Goal: Information Seeking & Learning: Check status

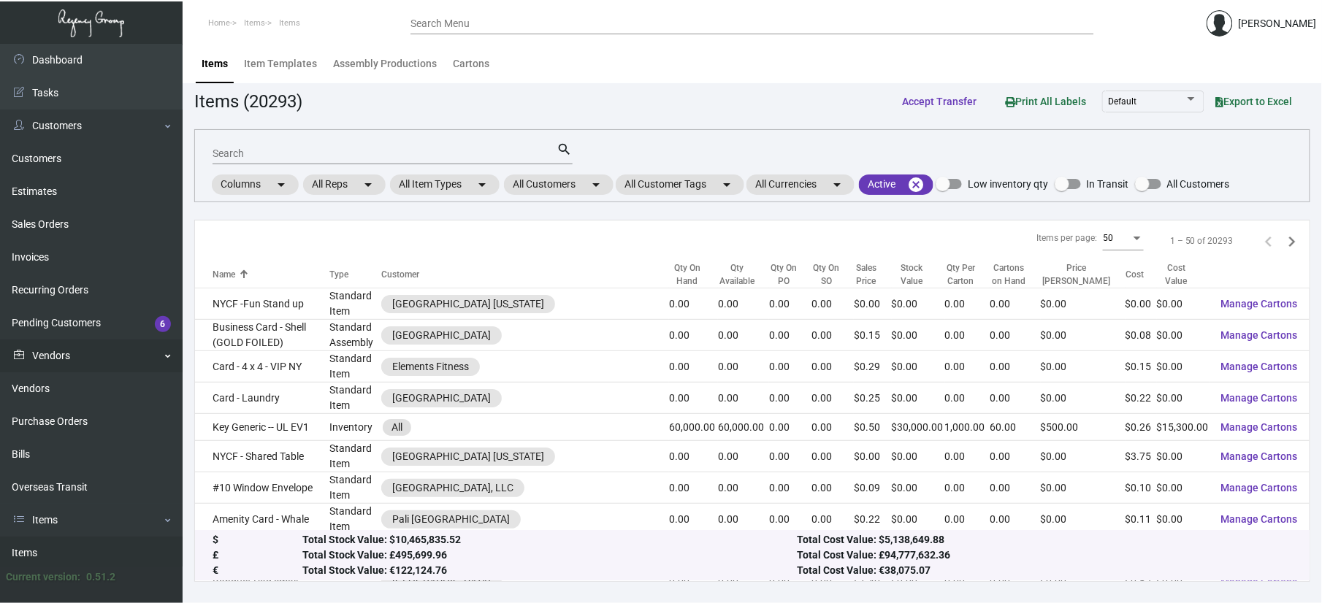
drag, startPoint x: 50, startPoint y: 413, endPoint x: 149, endPoint y: 369, distance: 107.9
click at [50, 413] on link "Purchase Orders" at bounding box center [91, 421] width 183 height 33
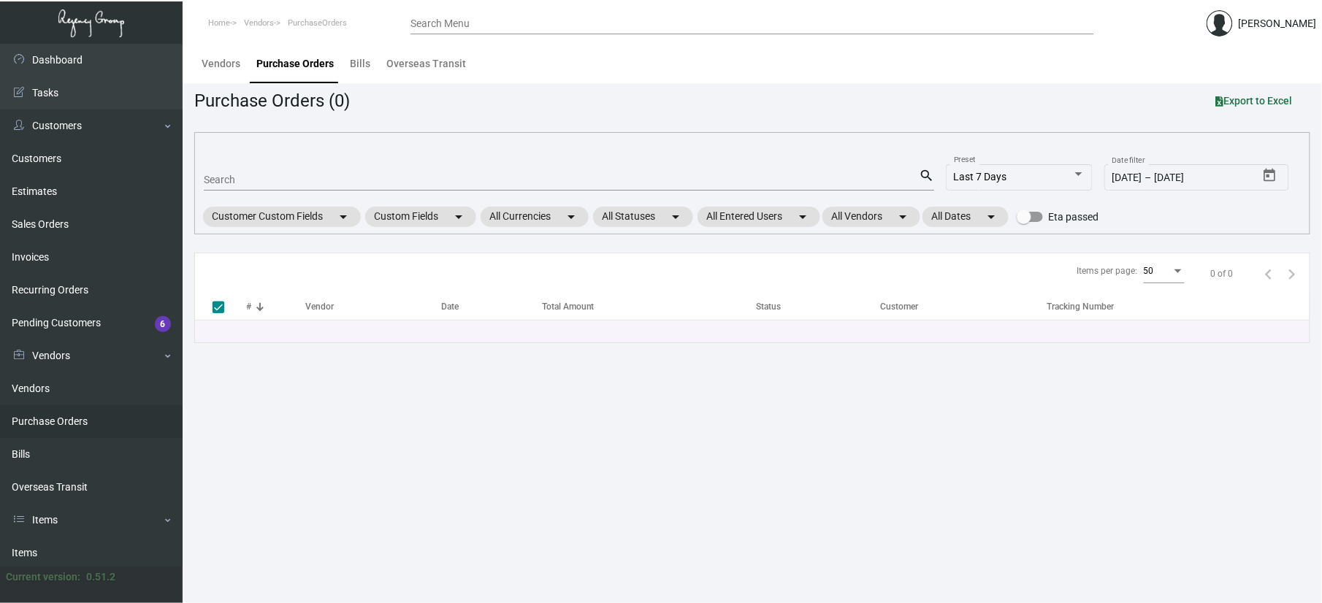
click at [258, 185] on input "Search" at bounding box center [561, 181] width 715 height 12
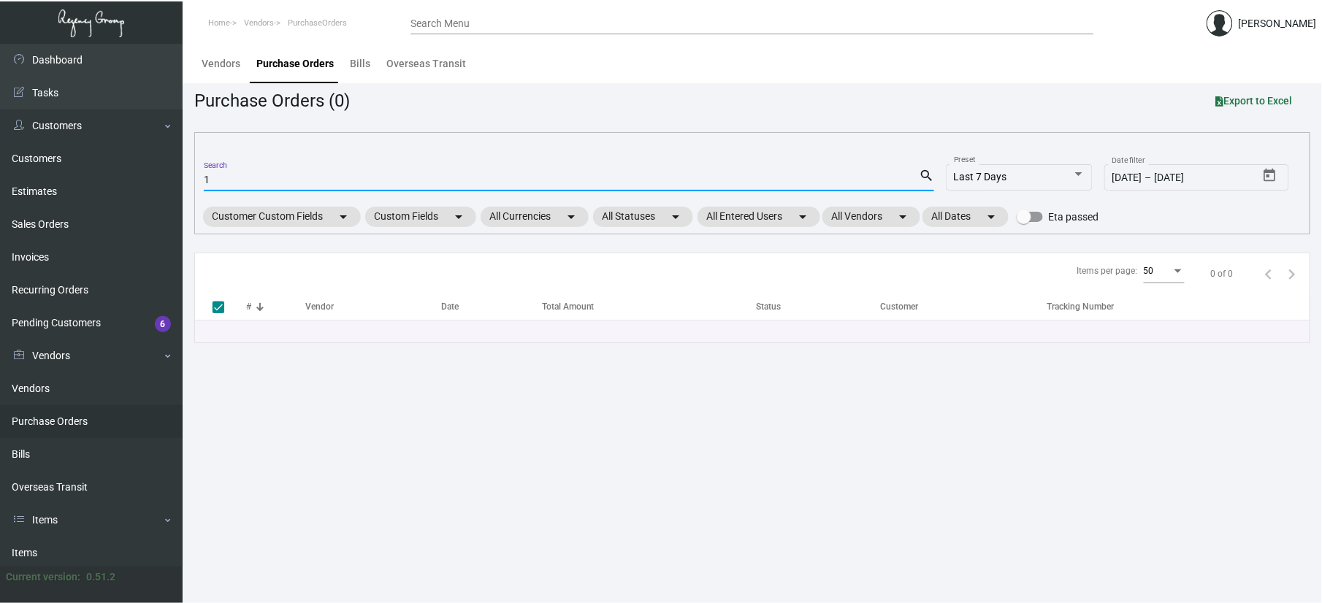
type input "10"
checkbox input "false"
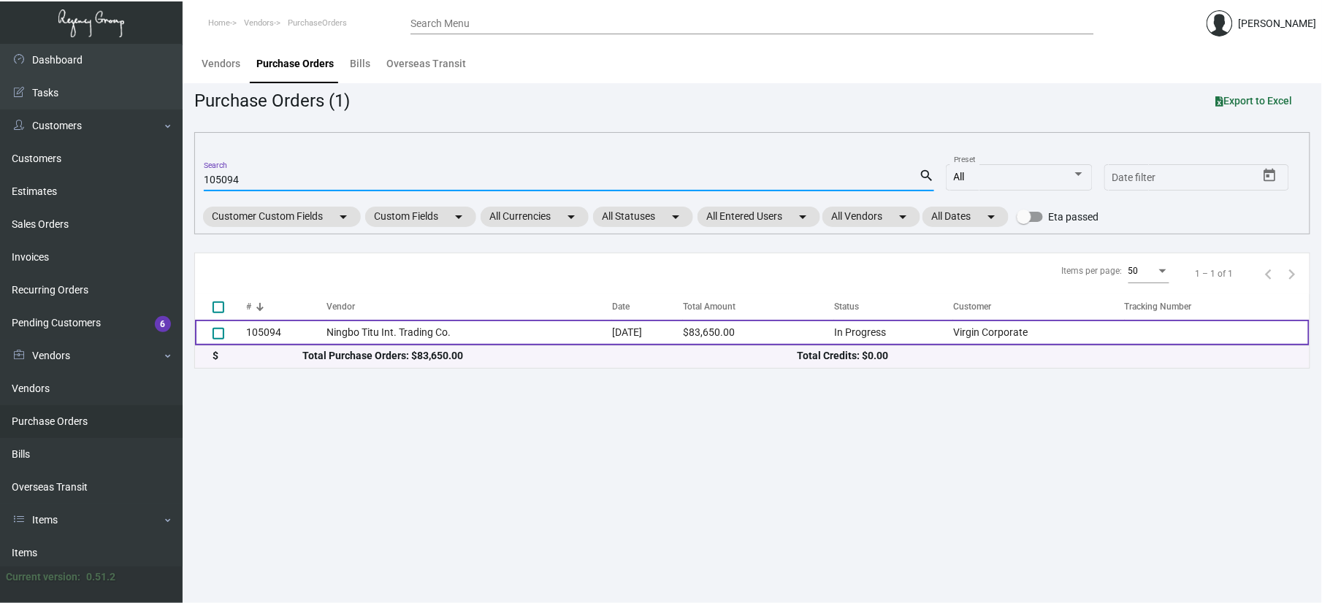
type input "105094"
click at [327, 329] on td "Ningbo Titu Int. Trading Co." at bounding box center [470, 333] width 286 height 26
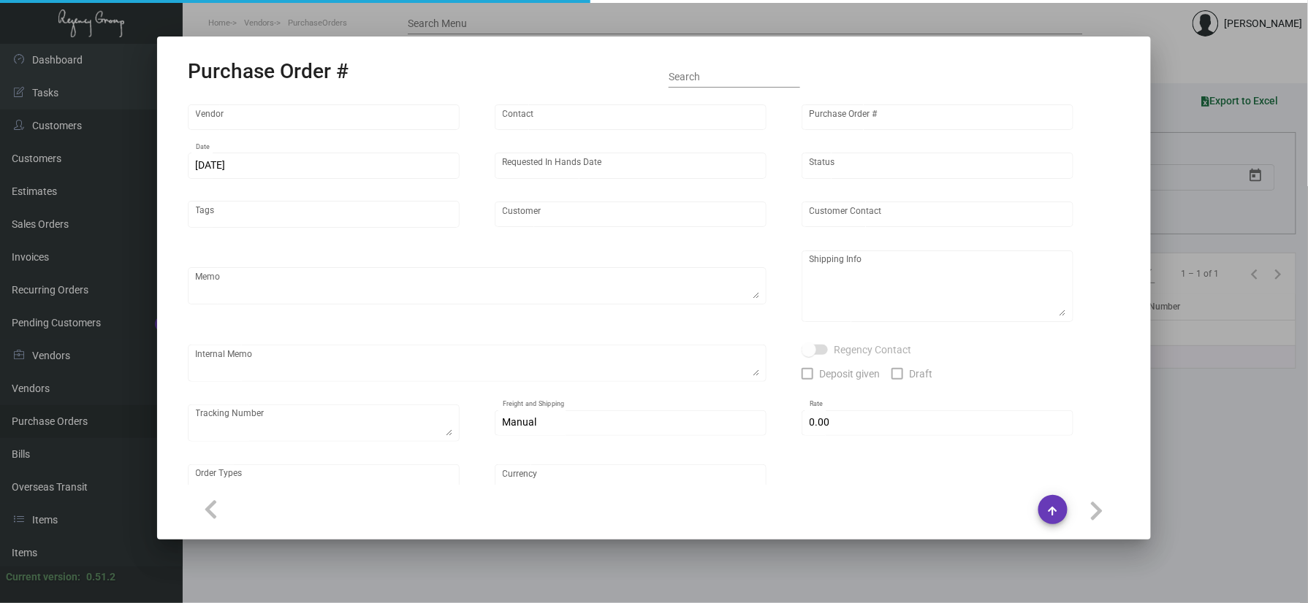
type input "Ningbo Titu Int. Trading Co."
type input "Skipper -"
type input "105094"
type input "[DATE]"
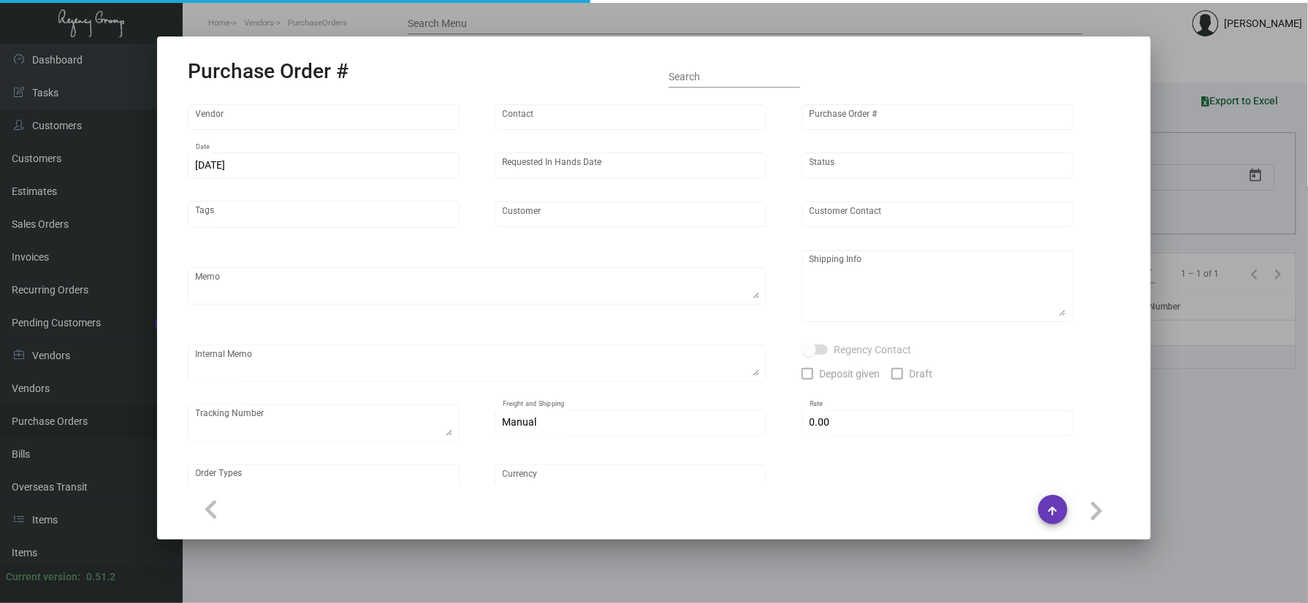
type input "Virgin Corporate"
type textarea "Please process this order after all the samples have been approved. Shipping: b…"
type textarea "Regency Group NJ - [PERSON_NAME] [STREET_ADDRESS]"
checkbox input "true"
type input "$ 0.00"
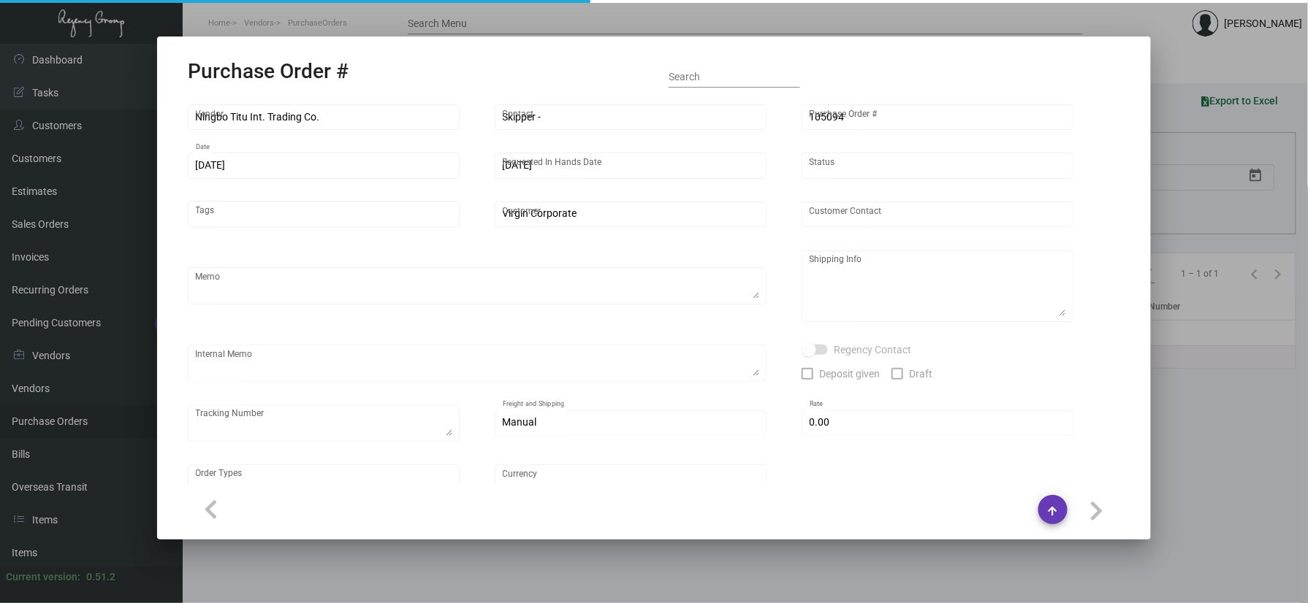
type input "United States Dollar $"
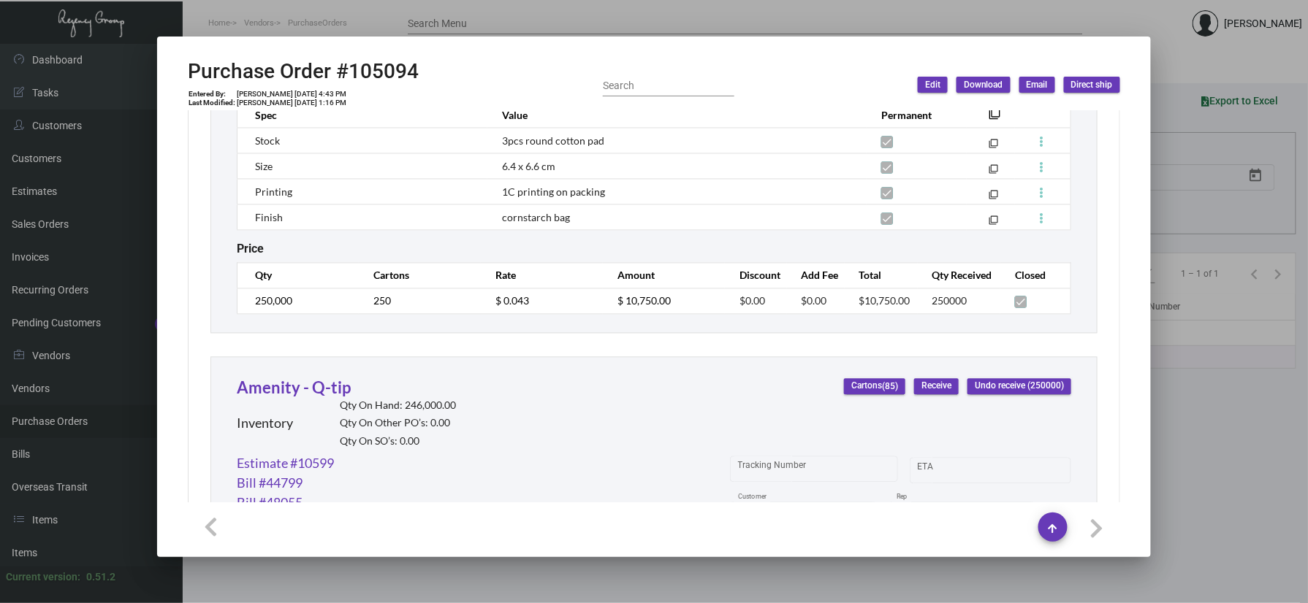
scroll to position [1079, 0]
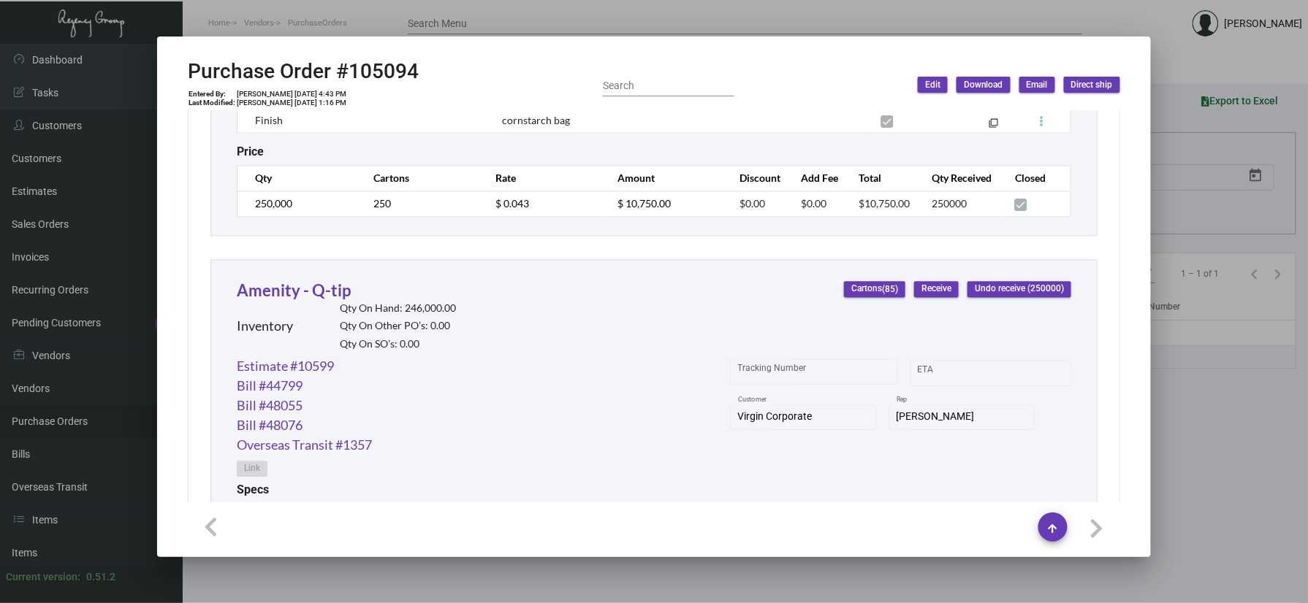
click at [682, 564] on div at bounding box center [654, 301] width 1308 height 603
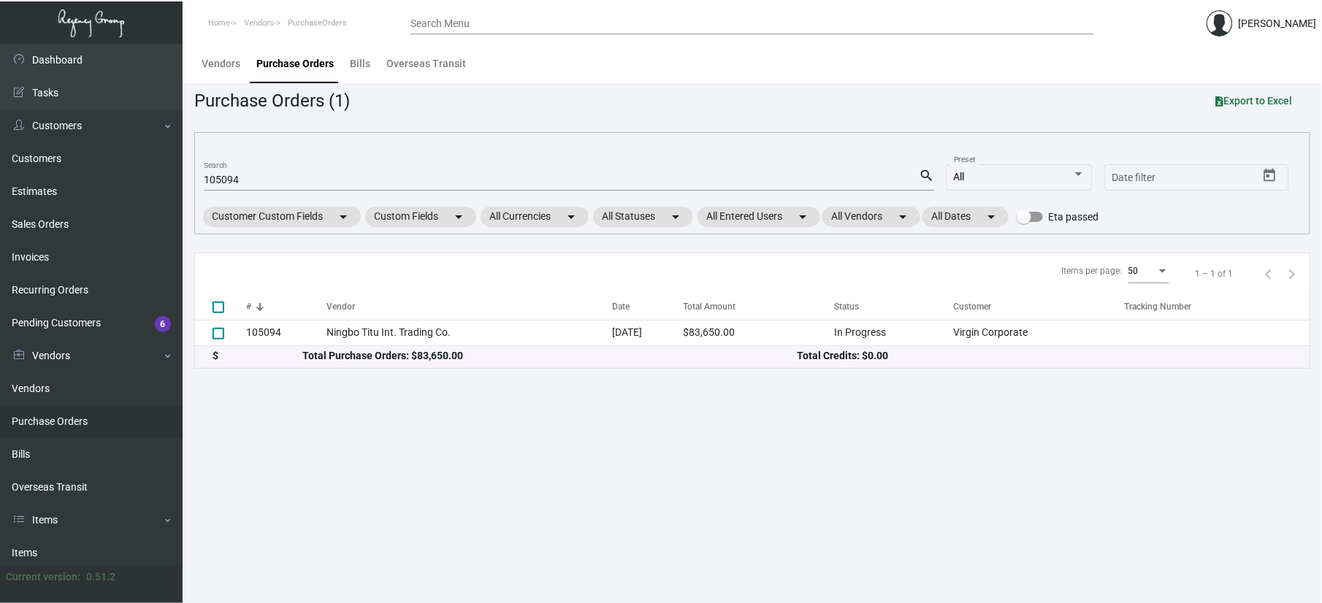
click at [646, 497] on main "Vendors Purchase Orders Bills Overseas Transit Purchase Orders (1) Export to Ex…" at bounding box center [753, 324] width 1140 height 560
click at [614, 527] on main "Vendors Purchase Orders Bills Overseas Transit Purchase Orders (1) Export to Ex…" at bounding box center [753, 324] width 1140 height 560
click at [475, 444] on main "Vendors Purchase Orders Bills Overseas Transit Purchase Orders (1) Export to Ex…" at bounding box center [753, 324] width 1140 height 560
click at [595, 433] on main "Vendors Purchase Orders Bills Overseas Transit Purchase Orders (1) Export to Ex…" at bounding box center [753, 324] width 1140 height 560
click at [622, 492] on main "Vendors Purchase Orders Bills Overseas Transit Purchase Orders (1) Export to Ex…" at bounding box center [753, 324] width 1140 height 560
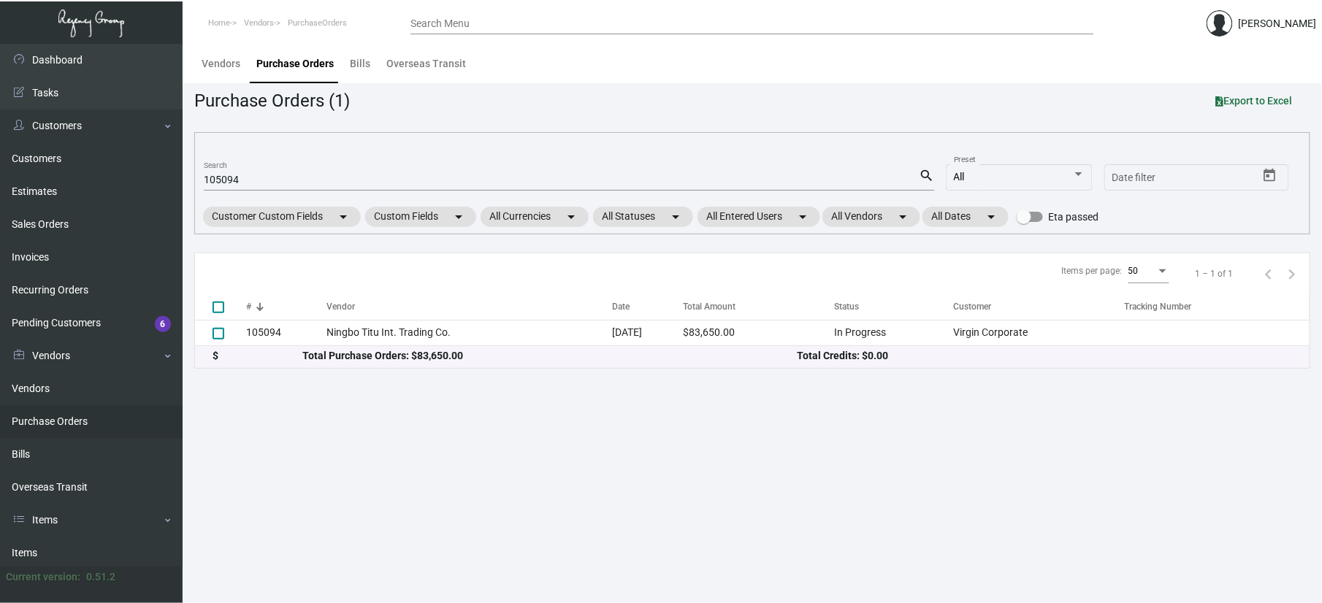
click at [630, 465] on main "Vendors Purchase Orders Bills Overseas Transit Purchase Orders (1) Export to Ex…" at bounding box center [753, 324] width 1140 height 560
click at [519, 477] on main "Vendors Purchase Orders Bills Overseas Transit Purchase Orders (1) Export to Ex…" at bounding box center [753, 324] width 1140 height 560
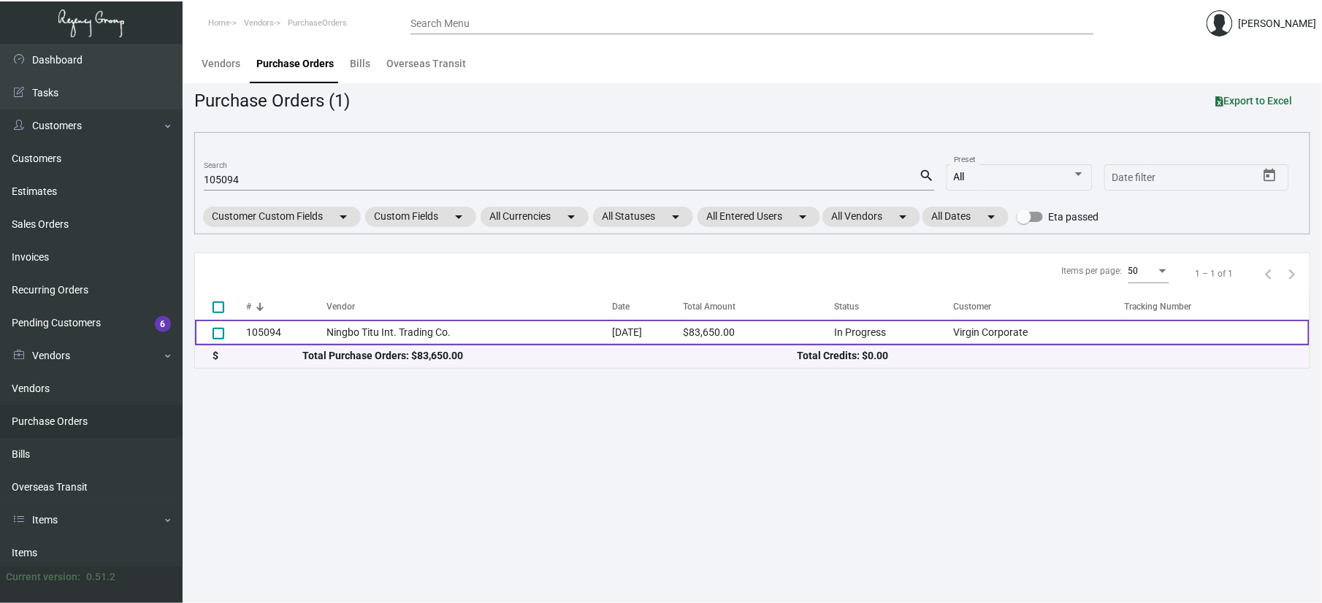
click at [468, 334] on td "Ningbo Titu Int. Trading Co." at bounding box center [470, 333] width 286 height 26
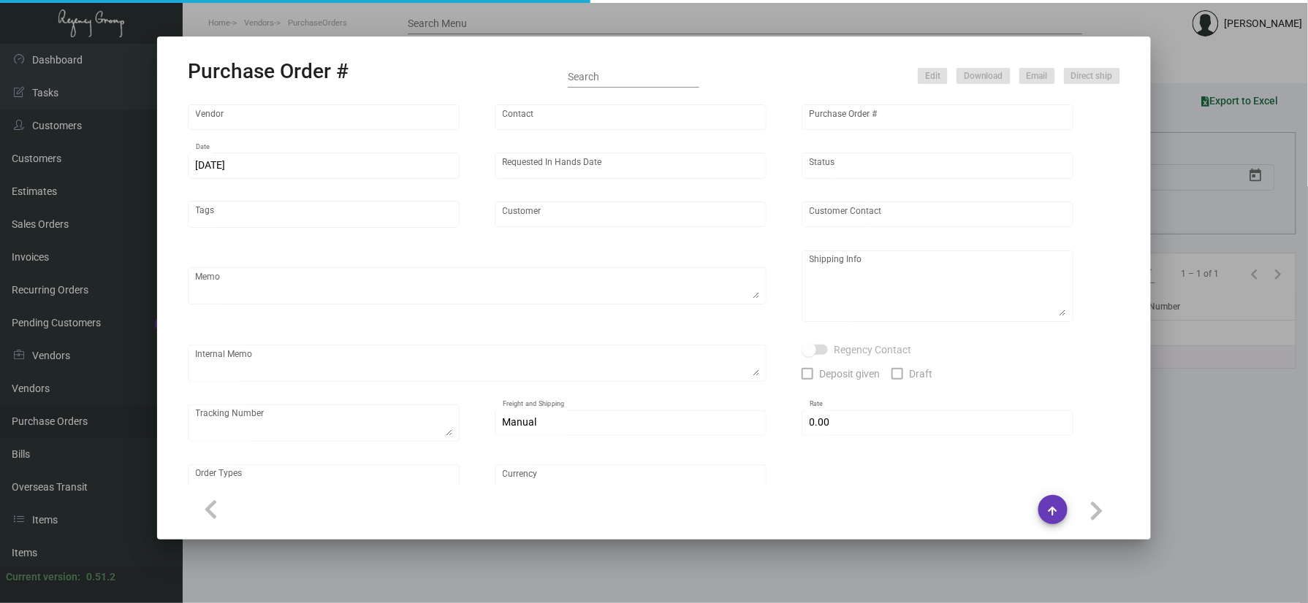
type input "Ningbo Titu Int. Trading Co."
type input "Skipper -"
type input "105094"
type input "[DATE]"
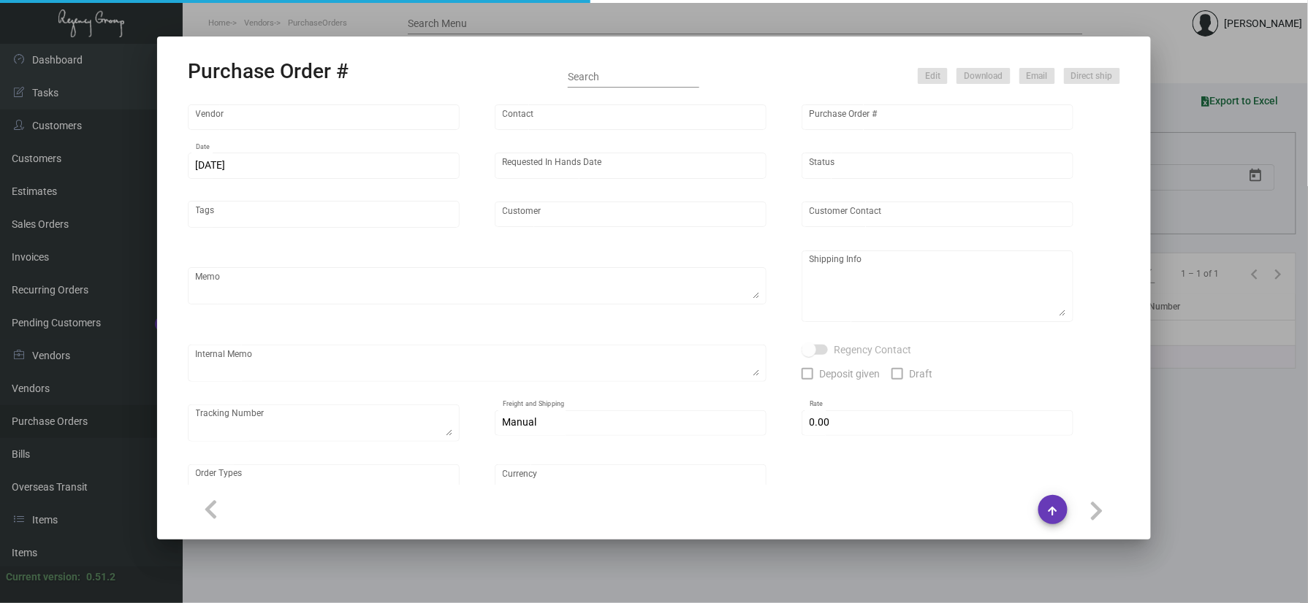
type input "Virgin Corporate"
type textarea "Please process this order after all the samples have been approved. Shipping: b…"
type textarea "Regency Group NJ - [PERSON_NAME] [STREET_ADDRESS]"
checkbox input "true"
type input "$ 0.00"
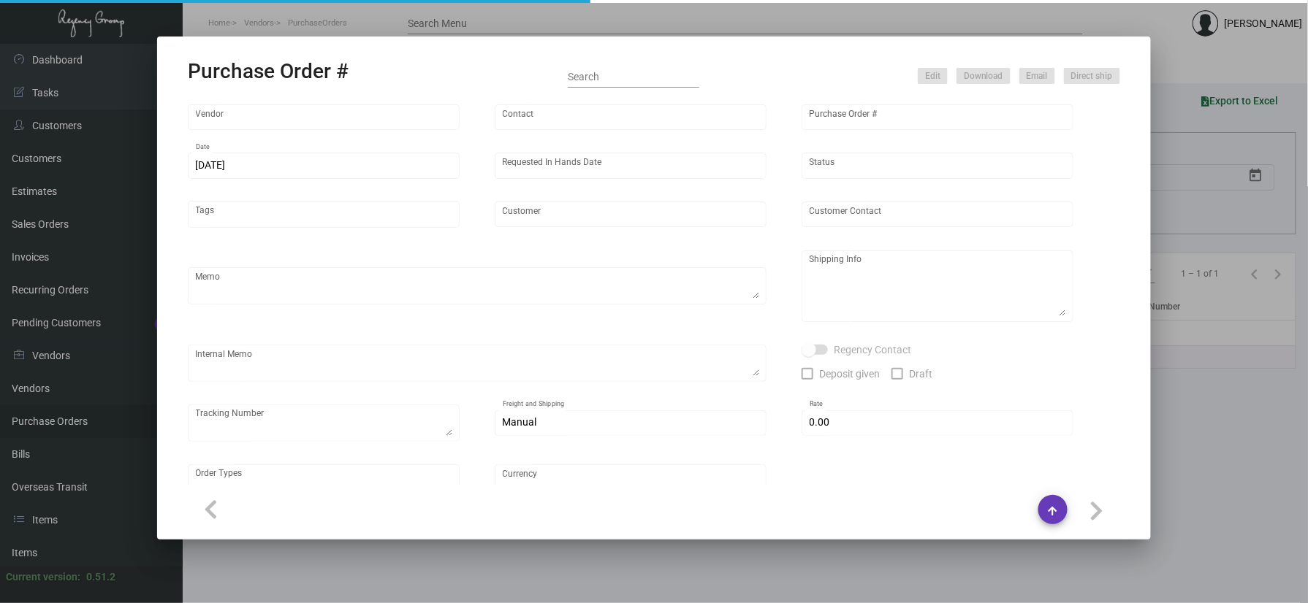
type input "United States Dollar $"
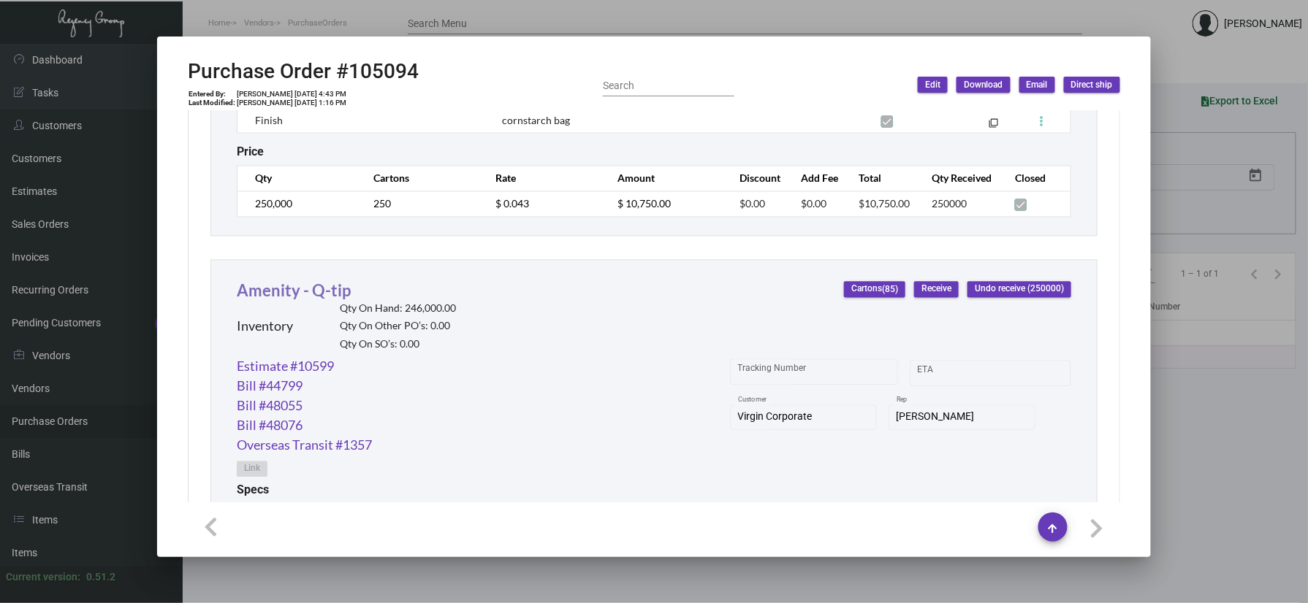
click at [291, 294] on link "Amenity - Q-tip" at bounding box center [294, 291] width 114 height 20
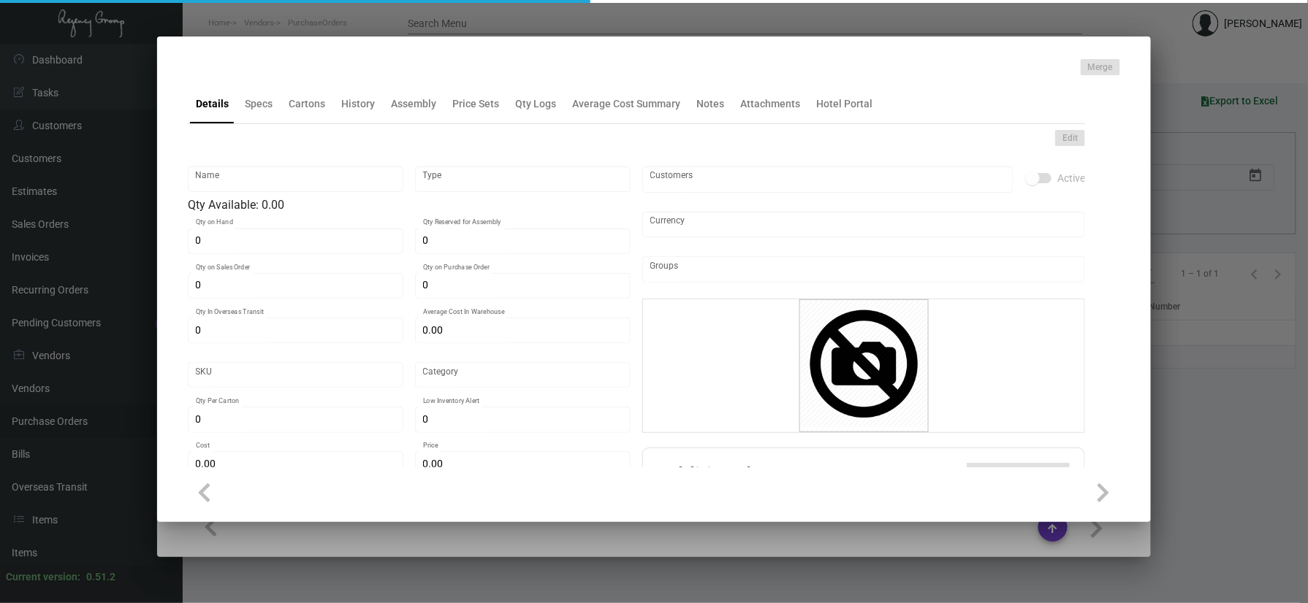
type input "Amenity - Q-tip"
type input "Inventory"
type input "246,000"
type input "$ 0.034"
type input "Overseas"
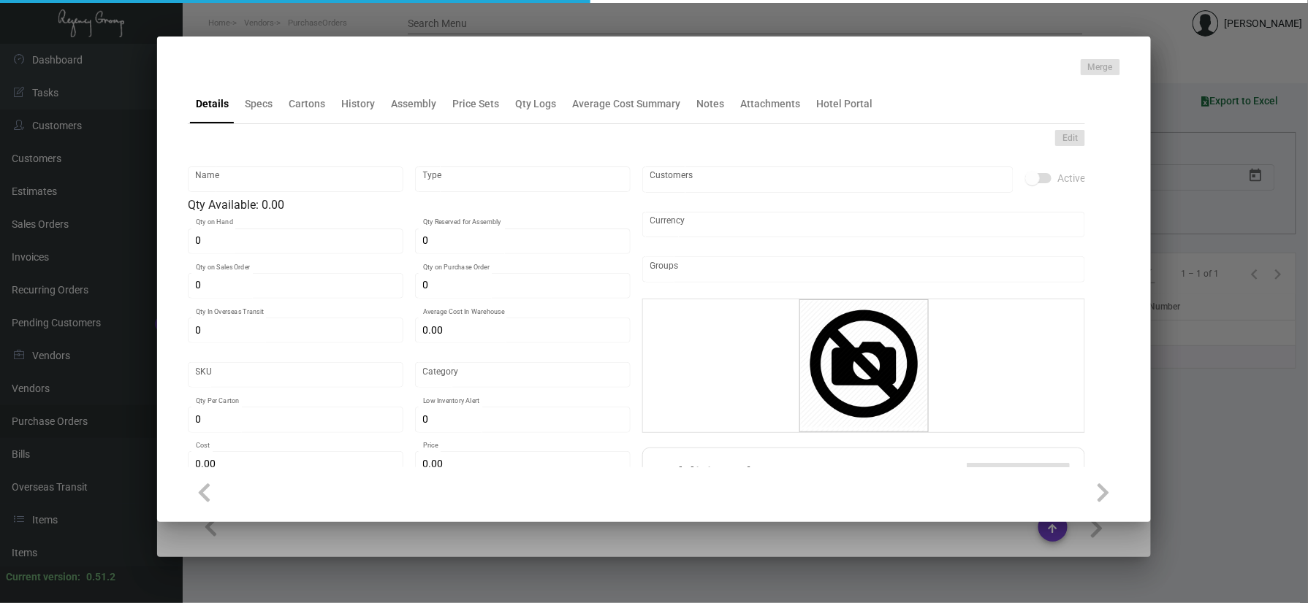
type input "2,000"
type input "$ 0.034"
type input "$ 0.10"
checkbox input "true"
type input "United States Dollar $"
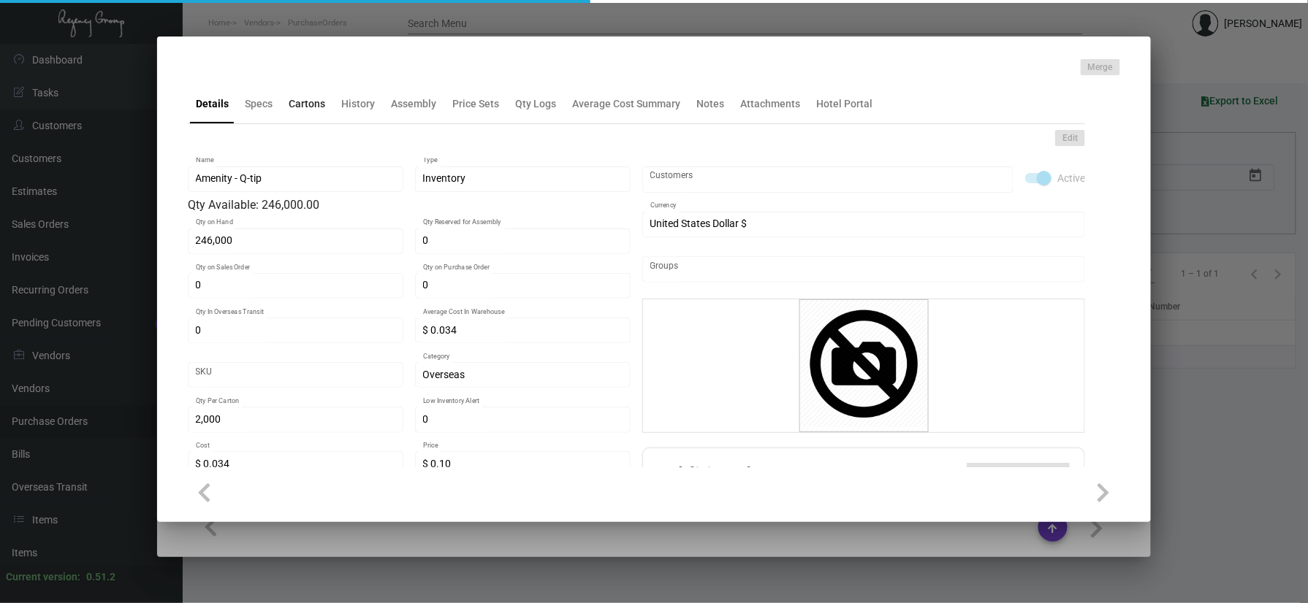
click at [296, 103] on div "Cartons" at bounding box center [307, 103] width 37 height 15
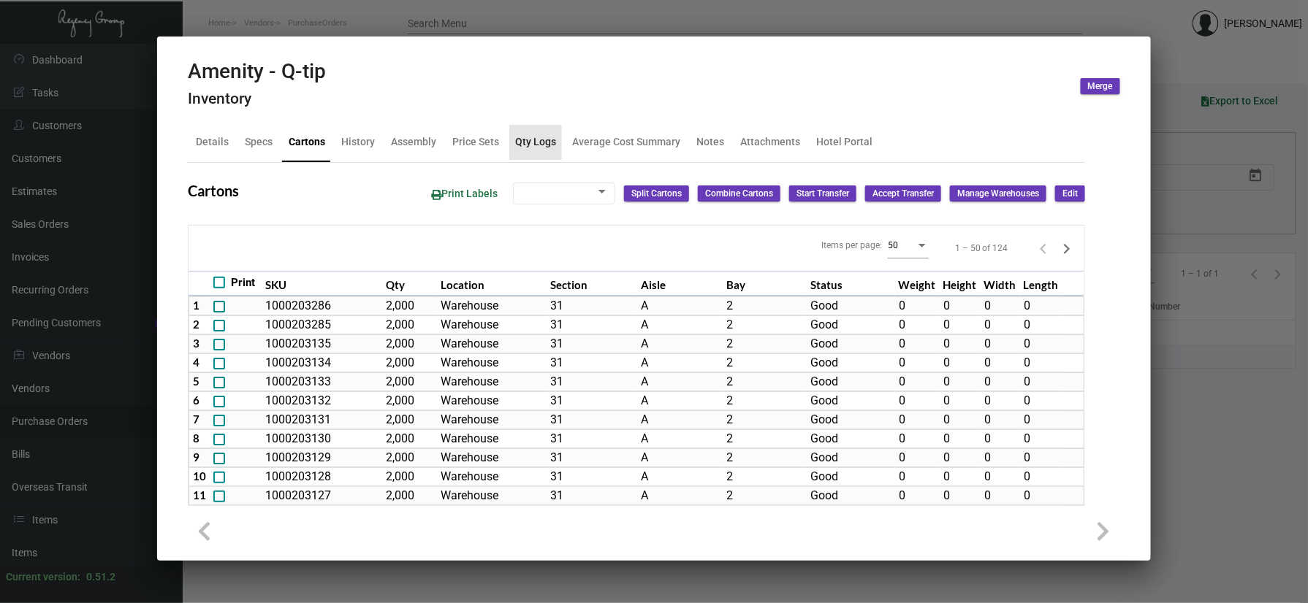
click at [542, 137] on div "Qty Logs" at bounding box center [535, 141] width 41 height 15
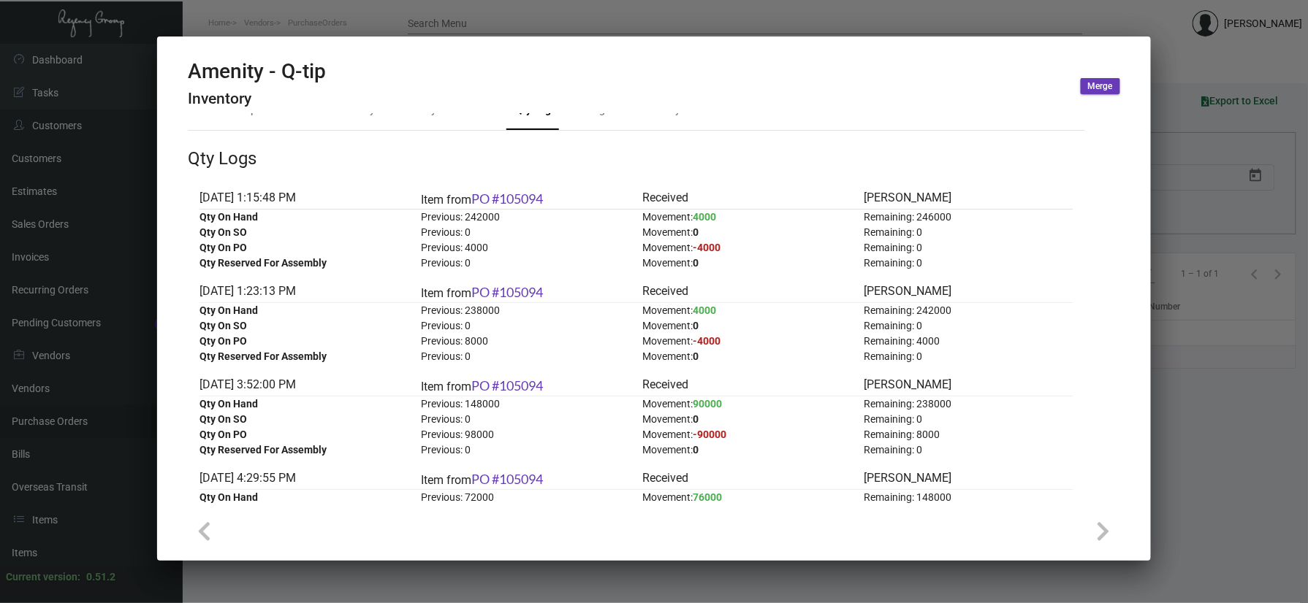
scroll to position [0, 0]
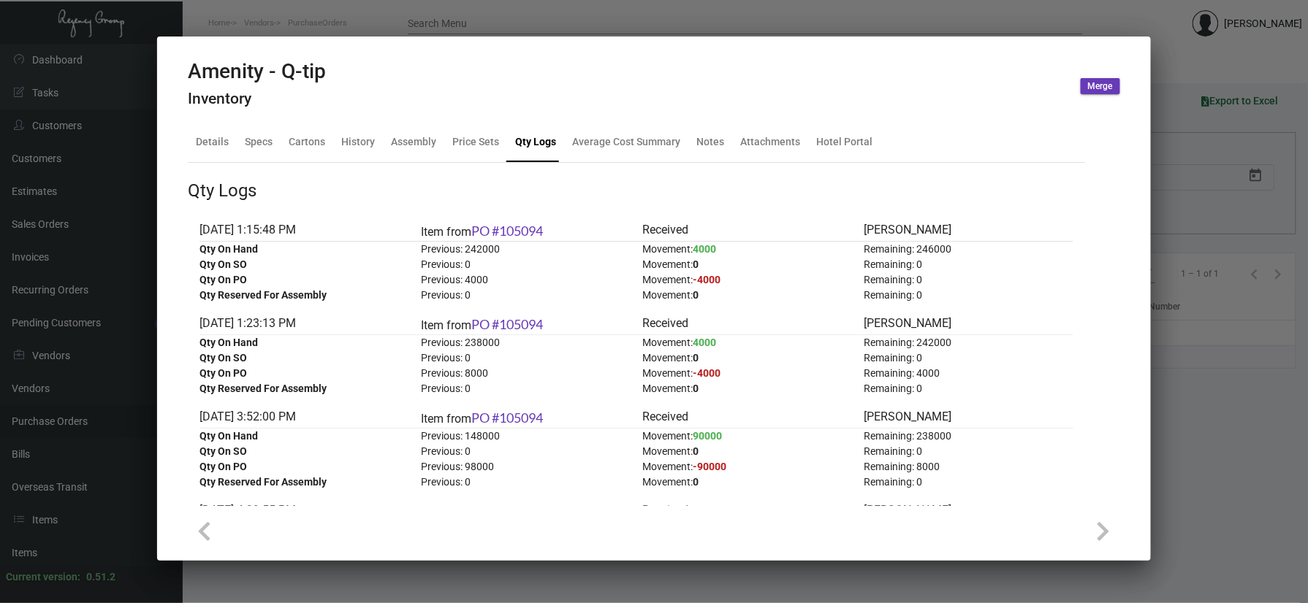
click at [497, 4] on div at bounding box center [654, 301] width 1308 height 603
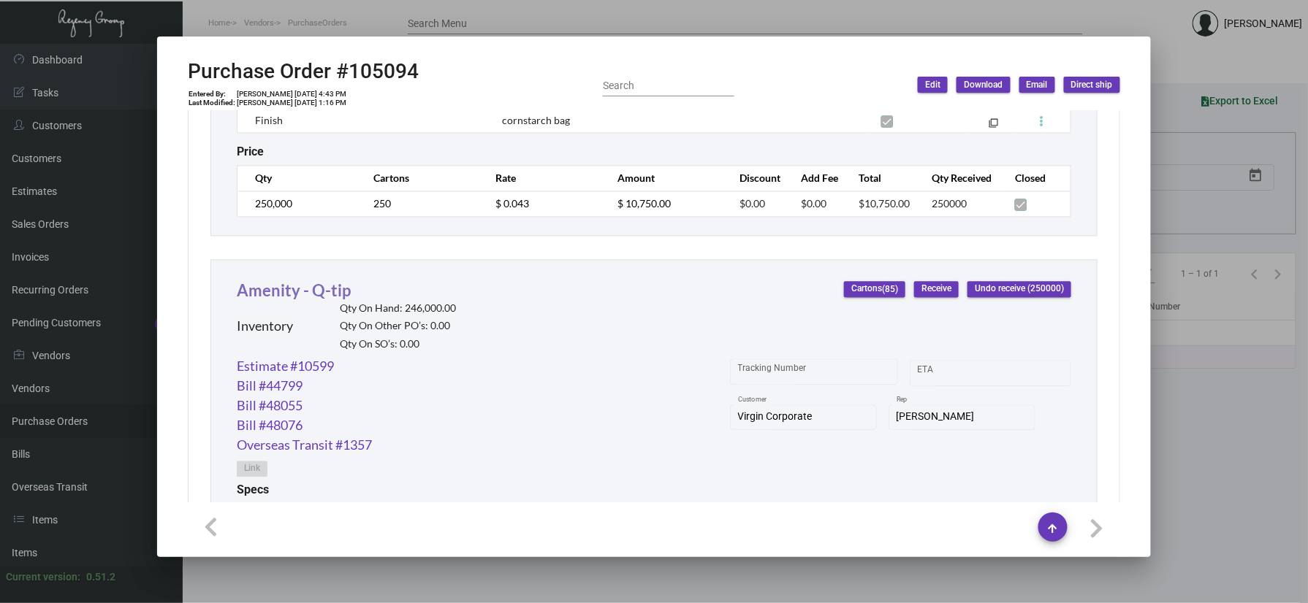
click at [292, 295] on link "Amenity - Q-tip" at bounding box center [294, 291] width 114 height 20
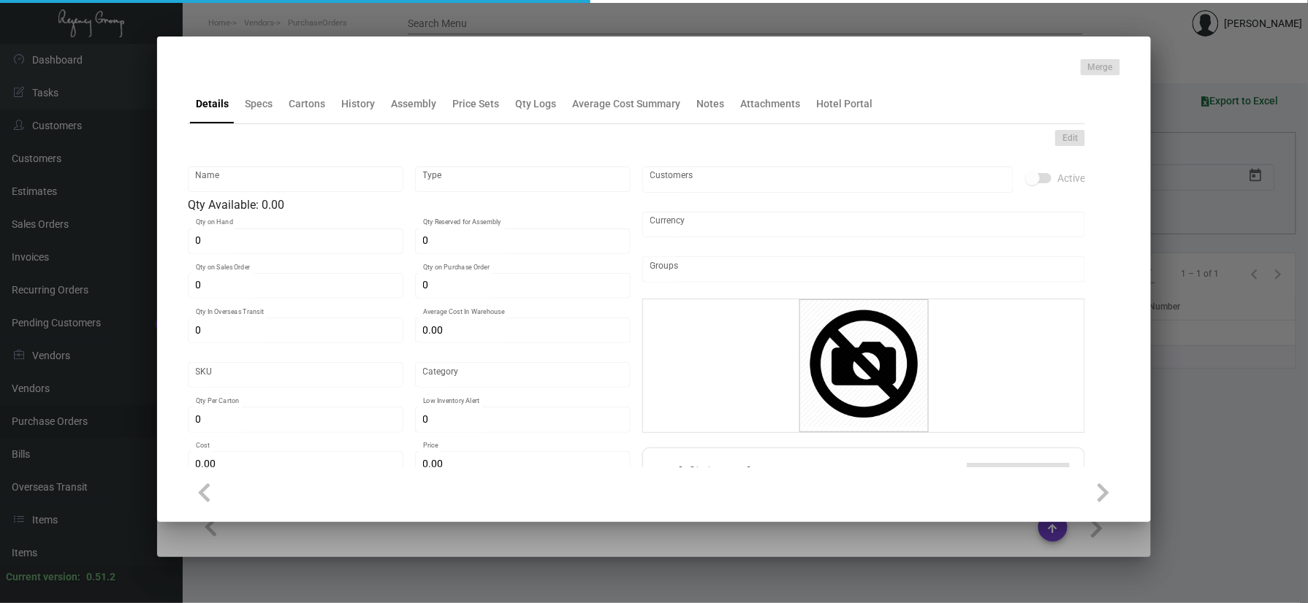
type input "Amenity - Q-tip"
type input "Inventory"
type input "246,000"
type input "$ 0.034"
type input "Overseas"
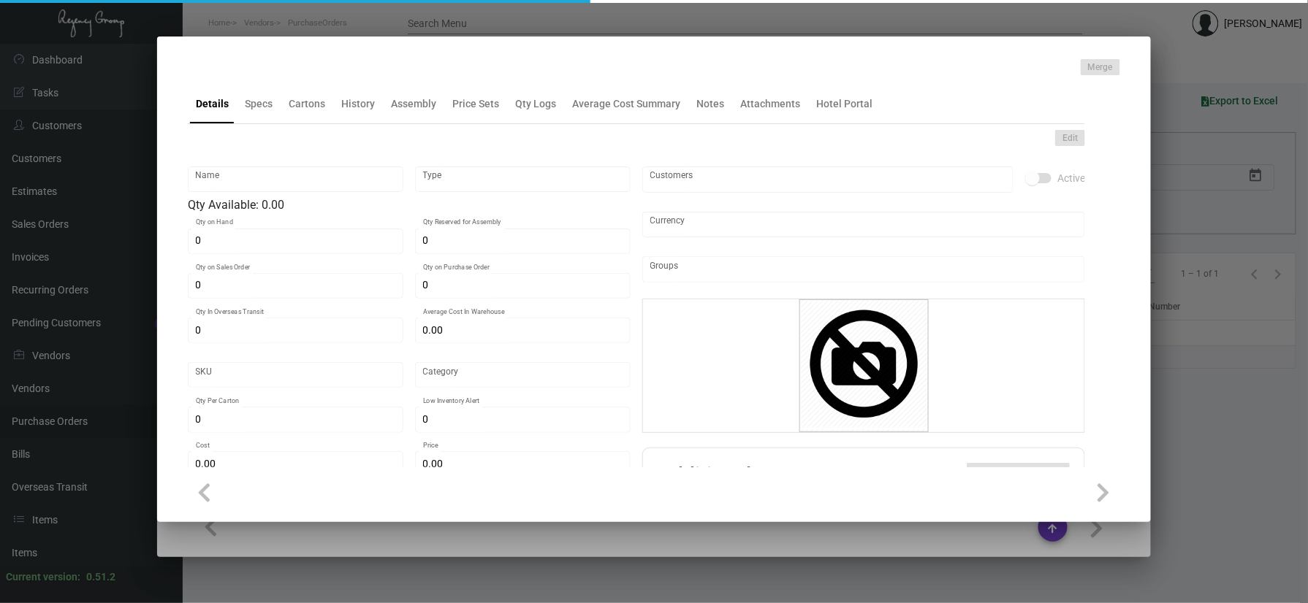
type input "2,000"
type input "$ 0.034"
type input "$ 0.10"
checkbox input "true"
type input "United States Dollar $"
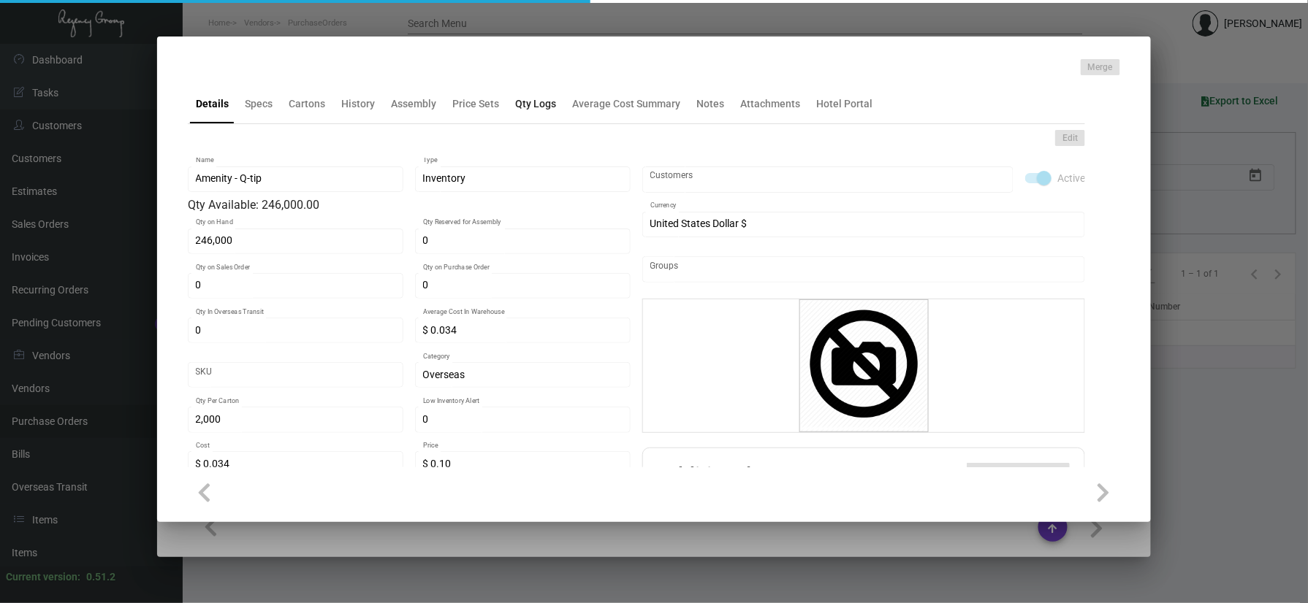
click at [554, 110] on div "Qty Logs" at bounding box center [535, 103] width 53 height 35
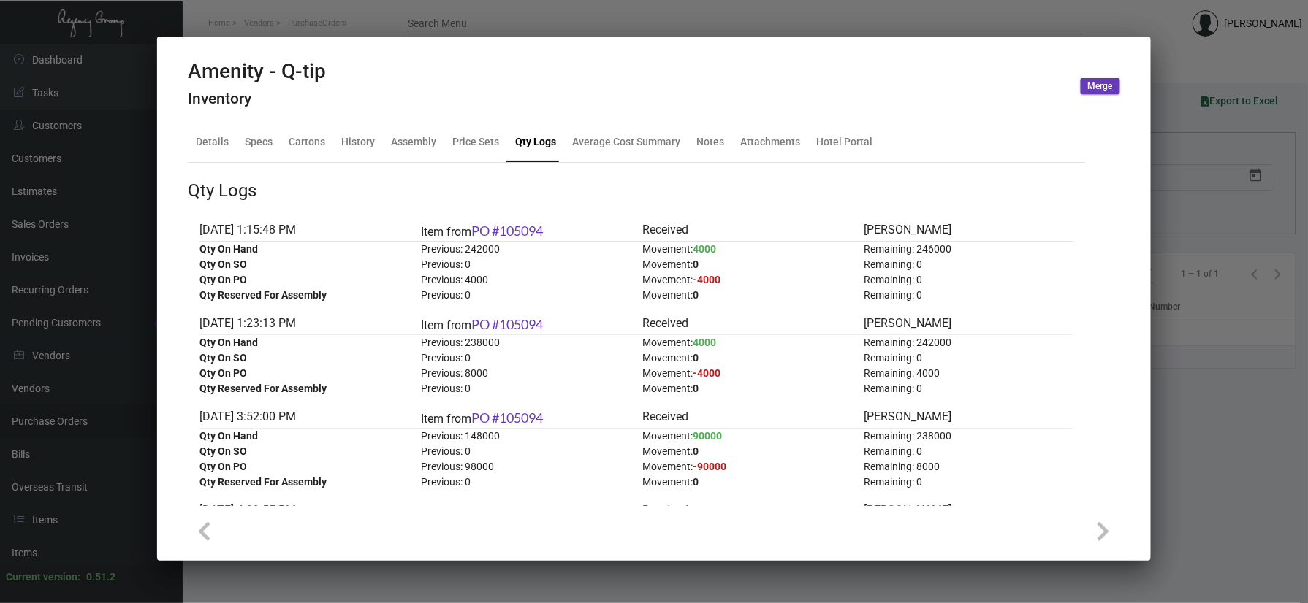
click at [1193, 416] on div at bounding box center [654, 301] width 1308 height 603
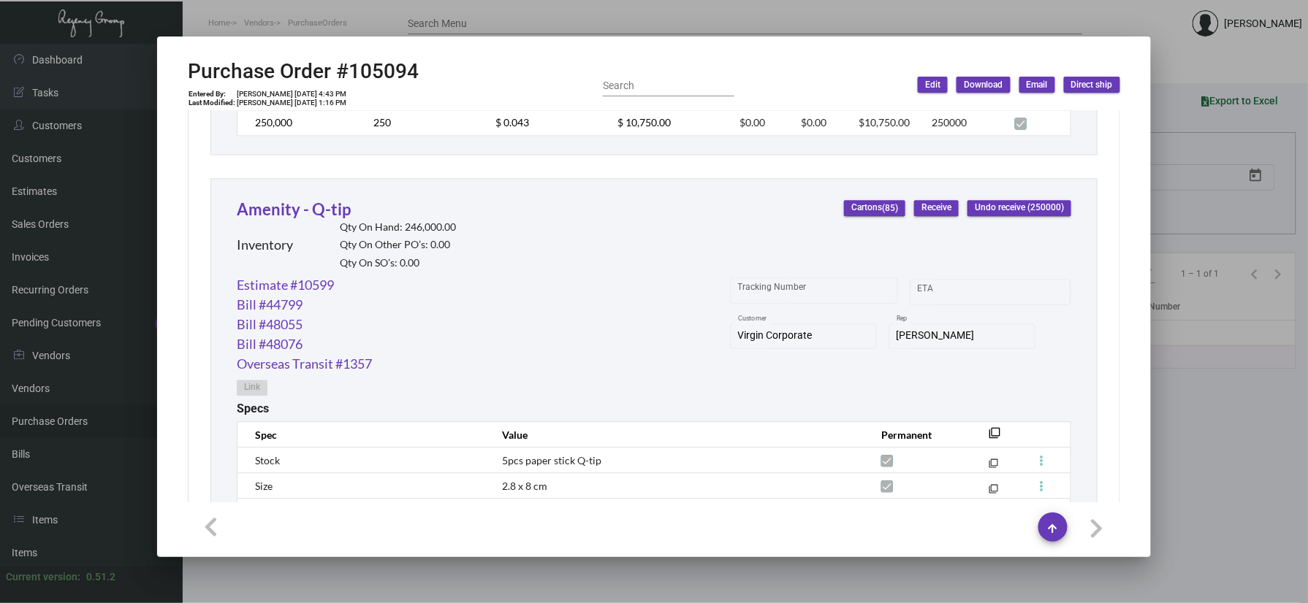
scroll to position [1176, 0]
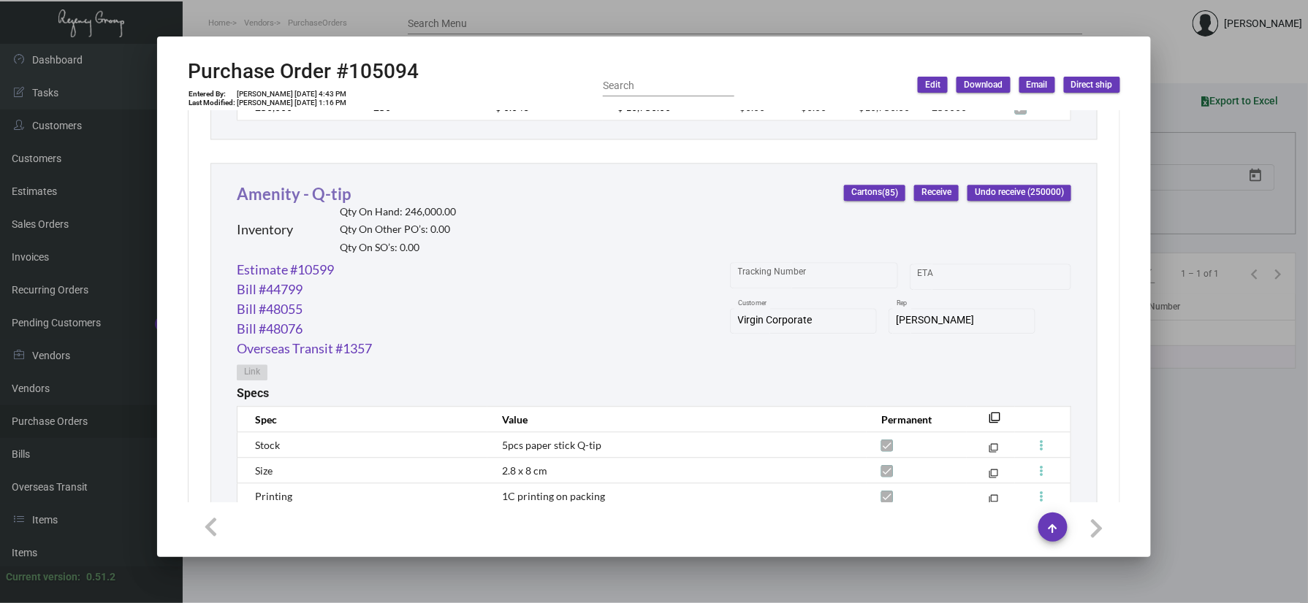
click at [316, 190] on link "Amenity - Q-tip" at bounding box center [294, 194] width 114 height 20
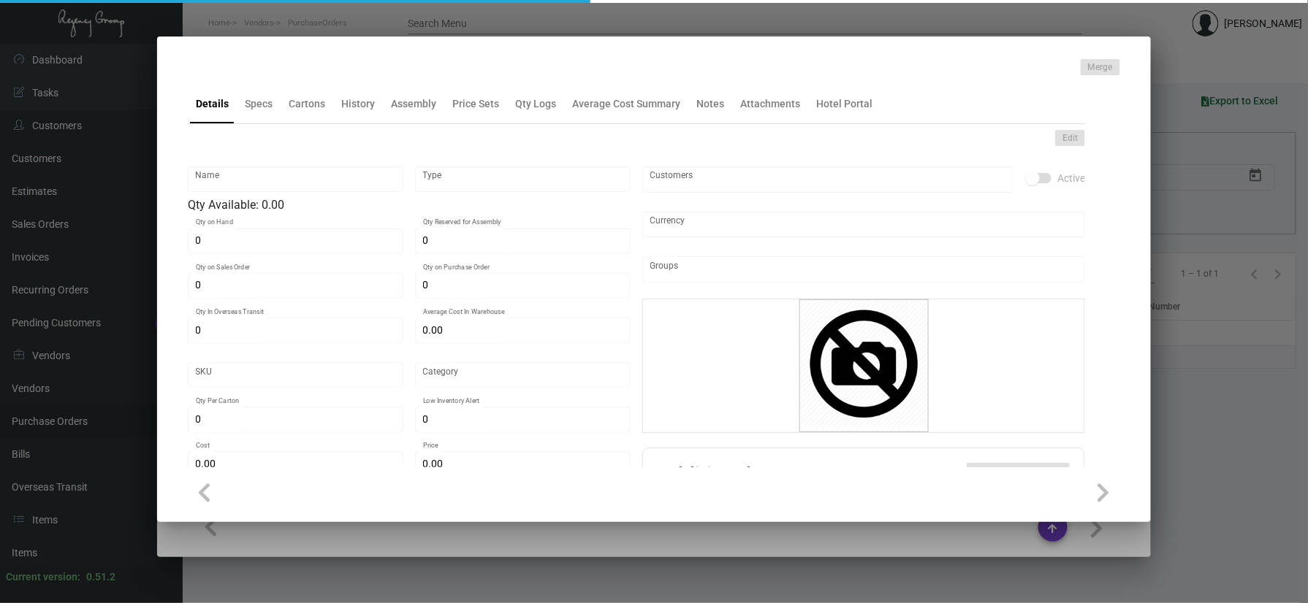
type input "Amenity - Q-tip"
type input "Inventory"
type input "246,000"
type input "$ 0.034"
type input "Overseas"
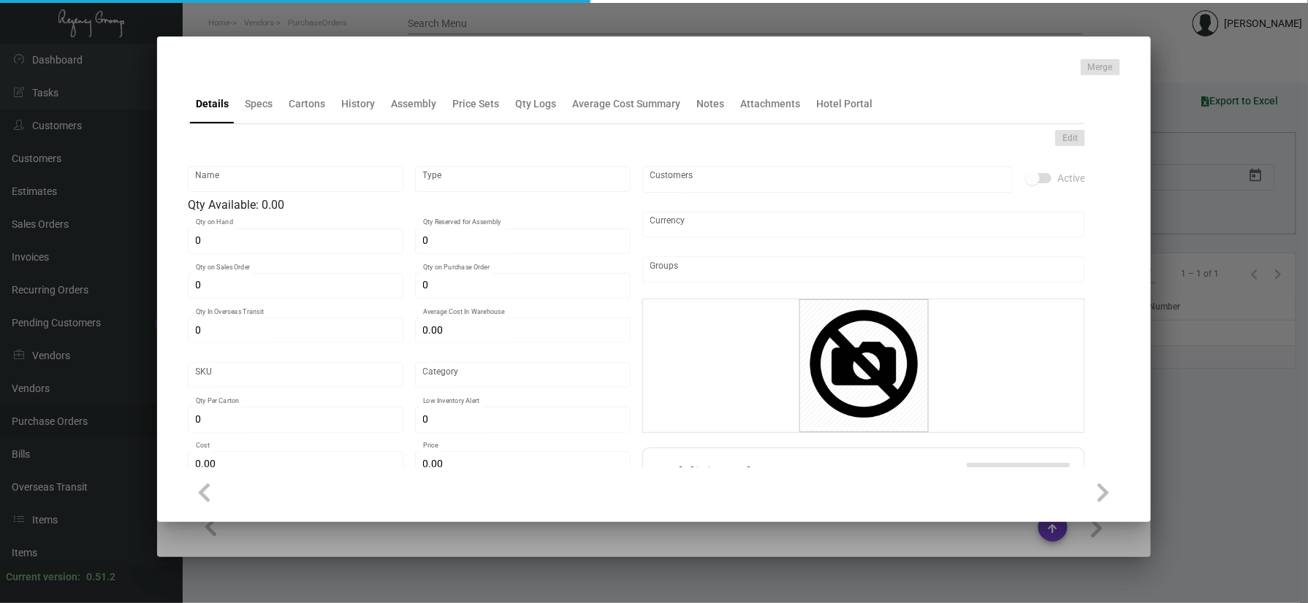
type input "2,000"
type input "$ 0.034"
type input "$ 0.10"
checkbox input "true"
type input "United States Dollar $"
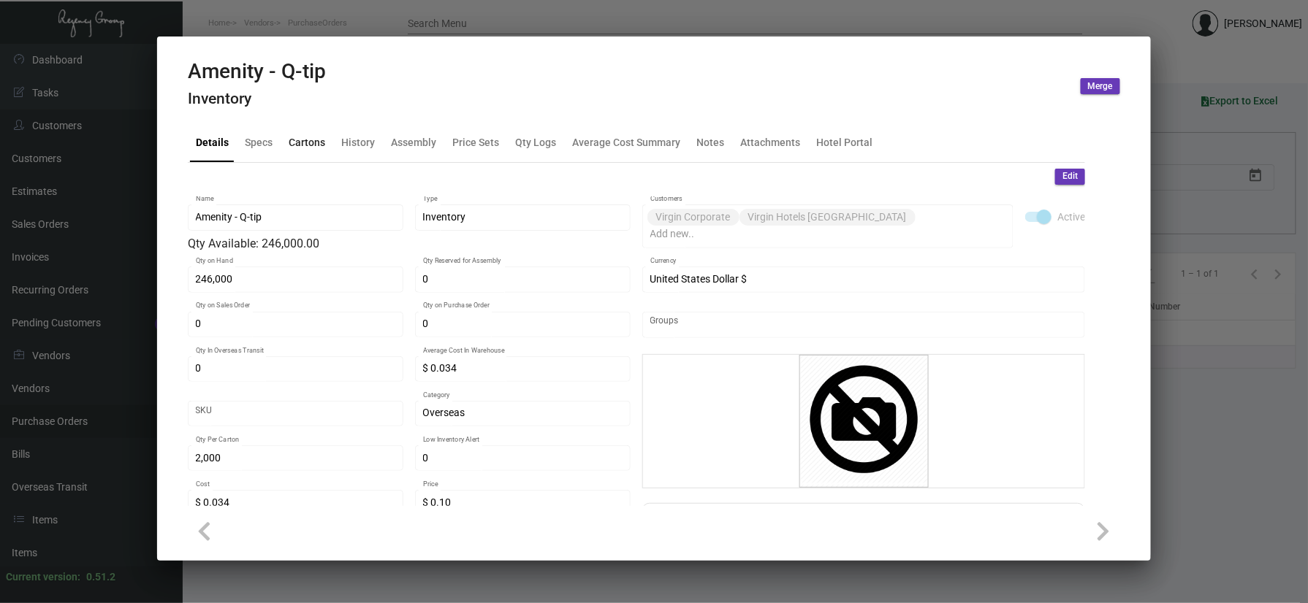
click at [307, 139] on div "Cartons" at bounding box center [307, 141] width 37 height 15
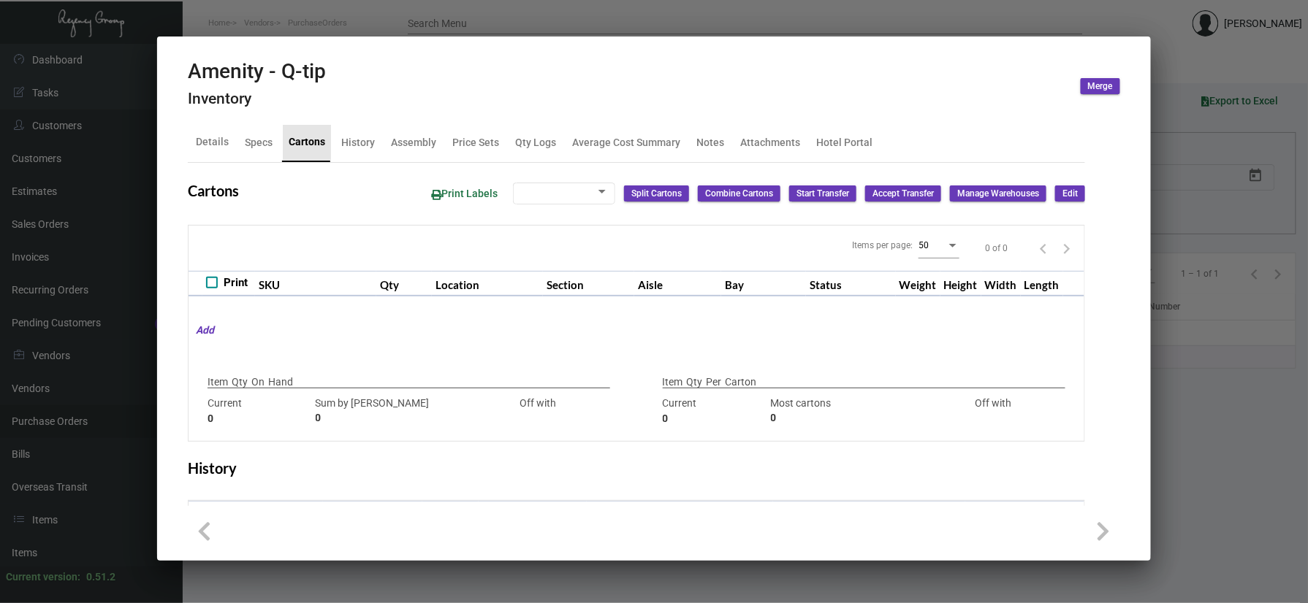
type input "246,000"
type input "100000"
type input "+146000"
type input "2,000"
type input "2000"
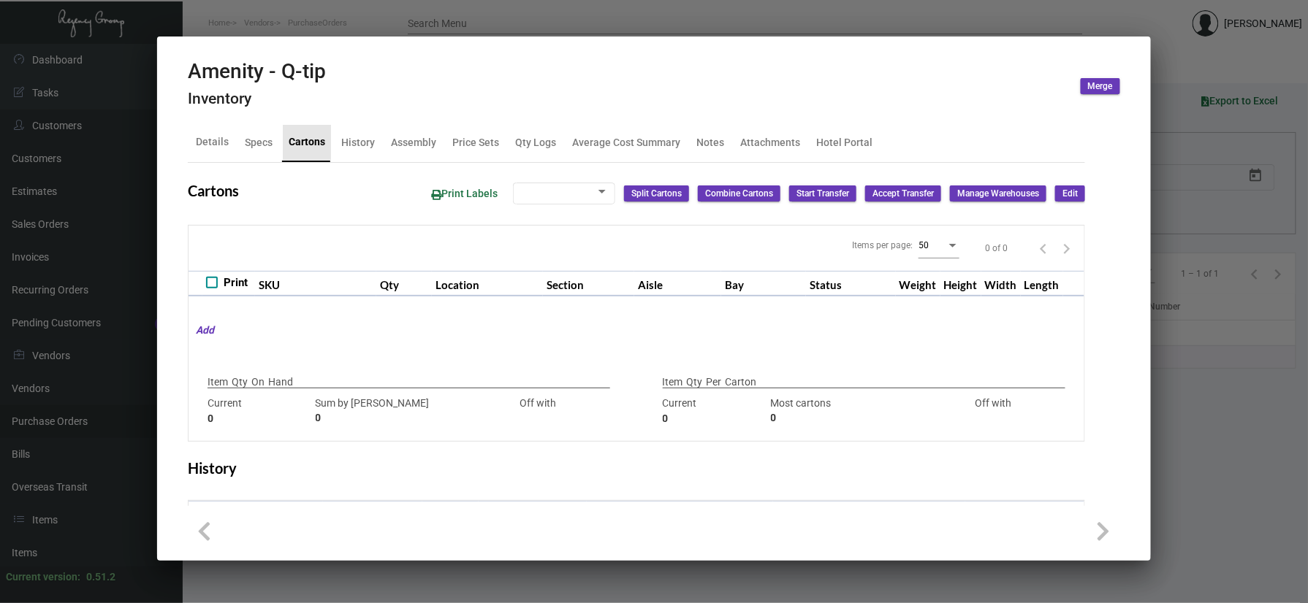
type input "0"
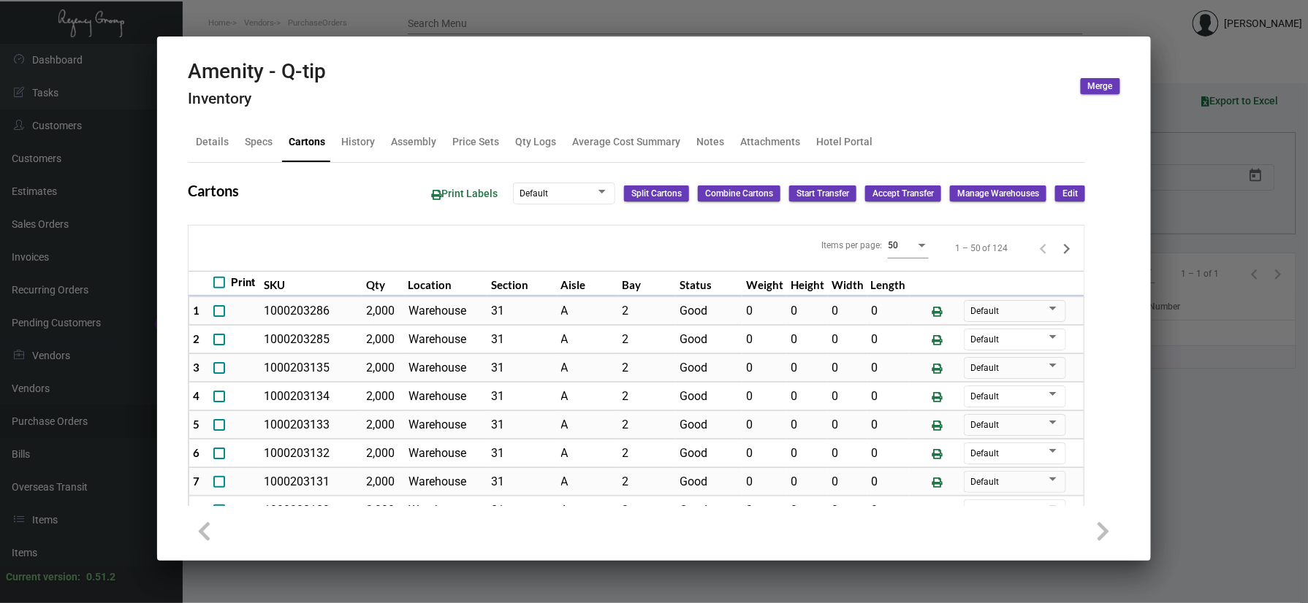
scroll to position [0, 0]
